Goal: Task Accomplishment & Management: Use online tool/utility

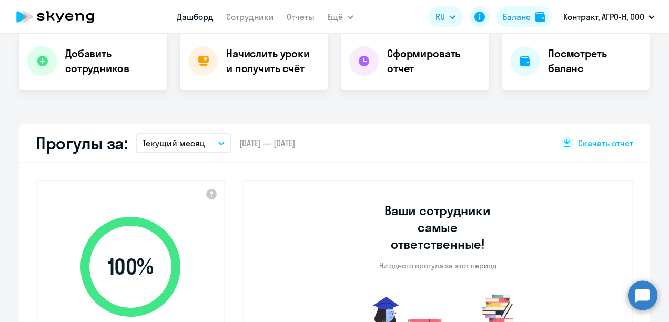
scroll to position [190, 0]
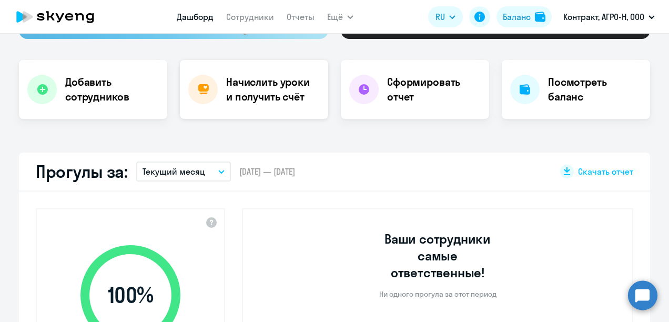
click at [278, 90] on h4 "Начислить уроки и получить счёт" at bounding box center [271, 89] width 91 height 29
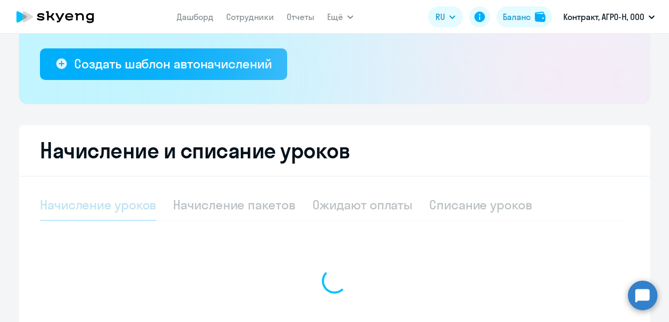
scroll to position [284, 0]
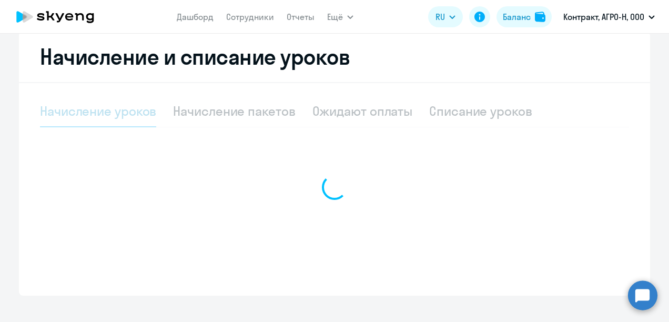
select select "10"
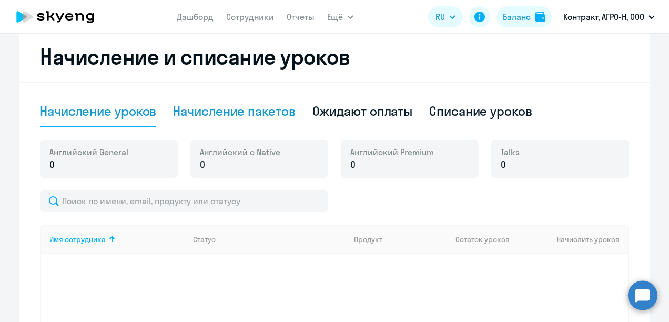
click at [237, 112] on div "Начисление пакетов" at bounding box center [234, 111] width 122 height 17
select select "10"
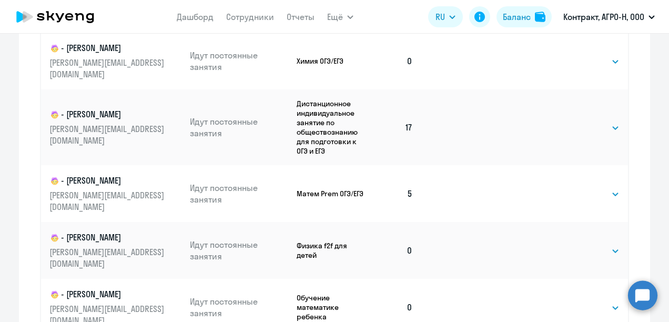
scroll to position [550, 0]
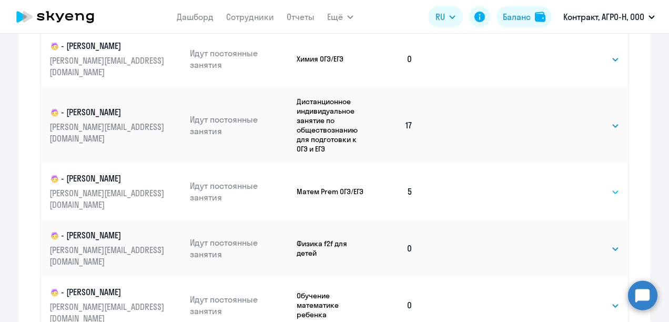
click at [611, 186] on select "Выбрать 4 8 16 32 64 96 128" at bounding box center [597, 192] width 43 height 13
click at [576, 186] on select "Выбрать 4 8 16 32 64 96 128" at bounding box center [597, 192] width 43 height 13
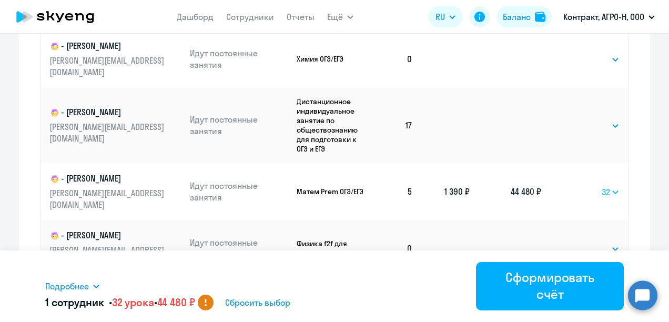
click at [611, 186] on select "Выбрать 4 8 16 32 64 96 128" at bounding box center [610, 192] width 18 height 13
select select "16"
click at [601, 186] on select "Выбрать 4 8 16 32 64 96 128" at bounding box center [610, 192] width 18 height 13
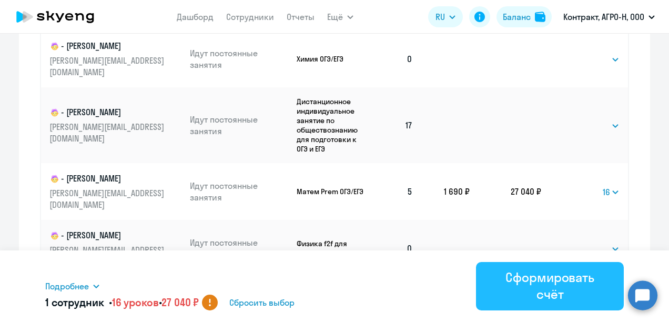
click at [525, 284] on div "Сформировать счёт" at bounding box center [550, 286] width 118 height 34
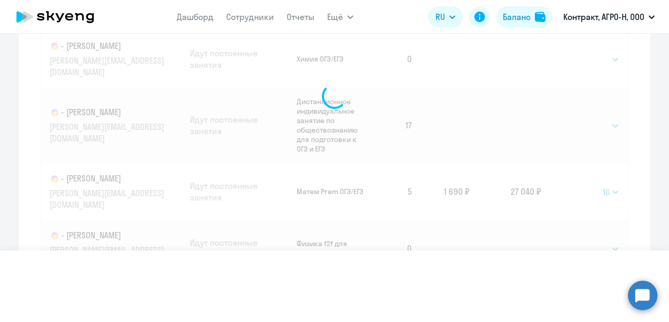
select select
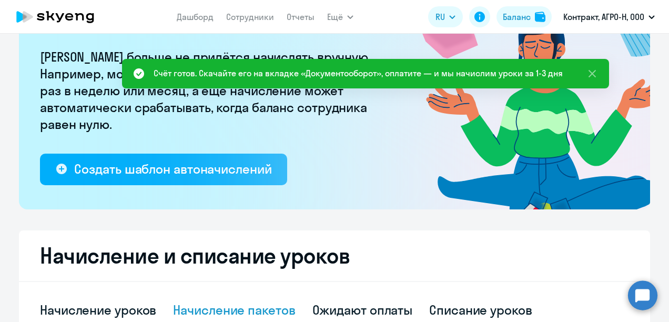
scroll to position [65, 0]
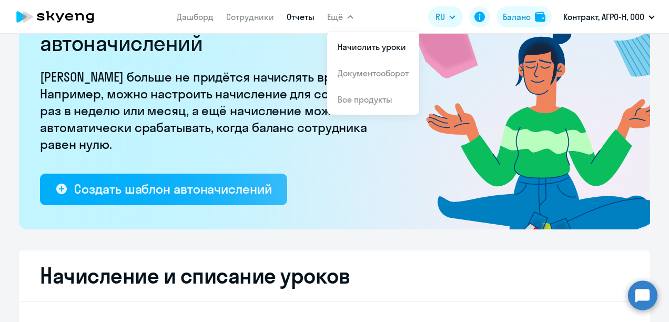
click at [303, 19] on link "Отчеты" at bounding box center [301, 17] width 28 height 11
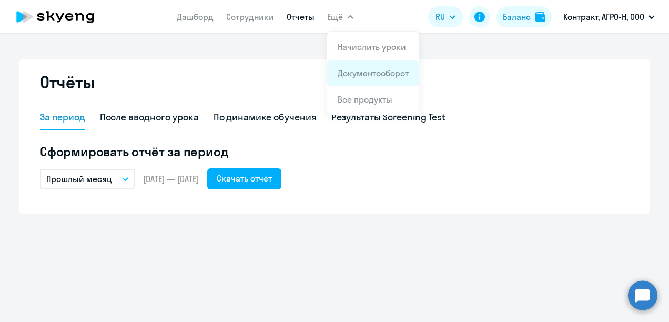
click at [384, 73] on link "Документооборот" at bounding box center [373, 73] width 71 height 11
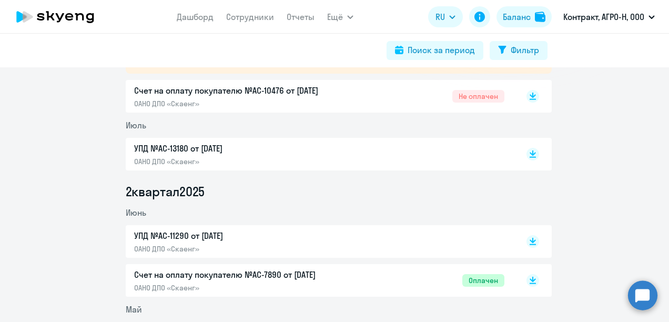
scroll to position [151, 0]
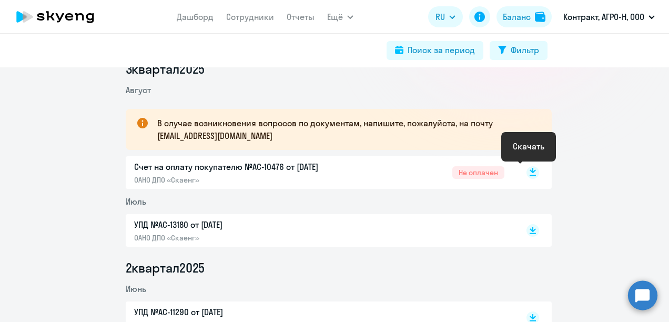
click at [530, 172] on rect at bounding box center [532, 172] width 13 height 13
